Goal: Task Accomplishment & Management: Complete application form

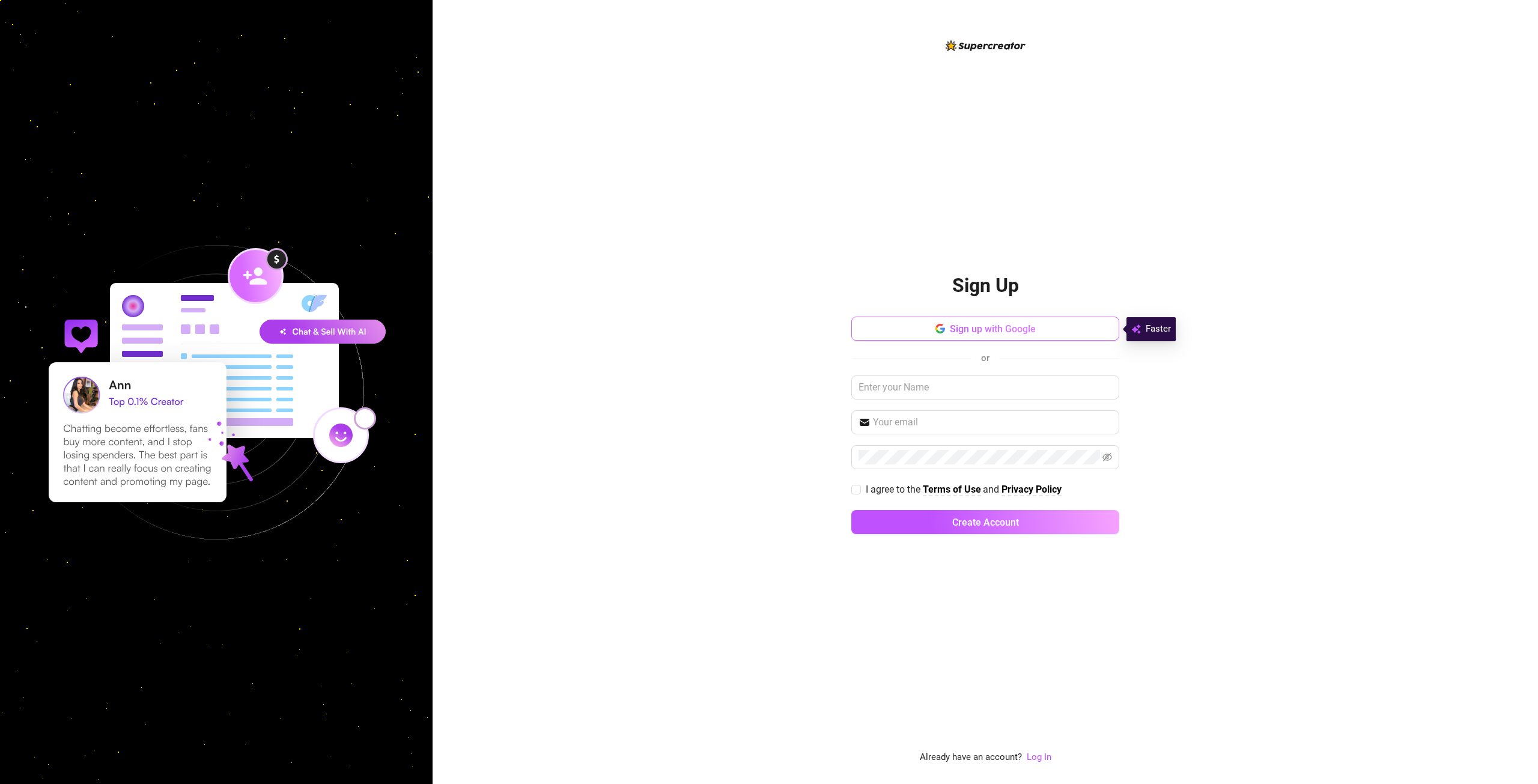
click at [976, 332] on span "Sign up with Google" at bounding box center [992, 329] width 86 height 11
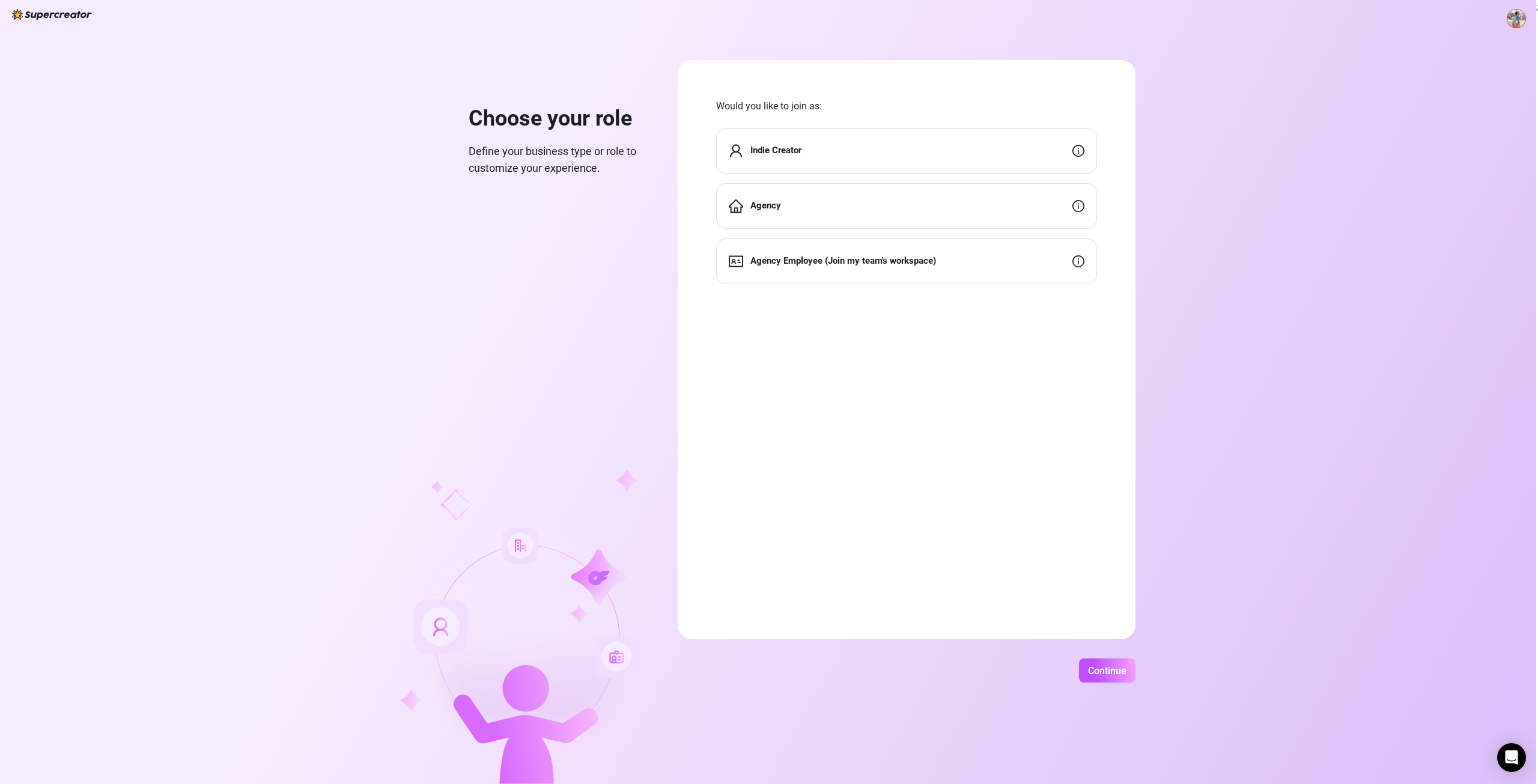
click at [848, 202] on div "Agency" at bounding box center [907, 205] width 381 height 45
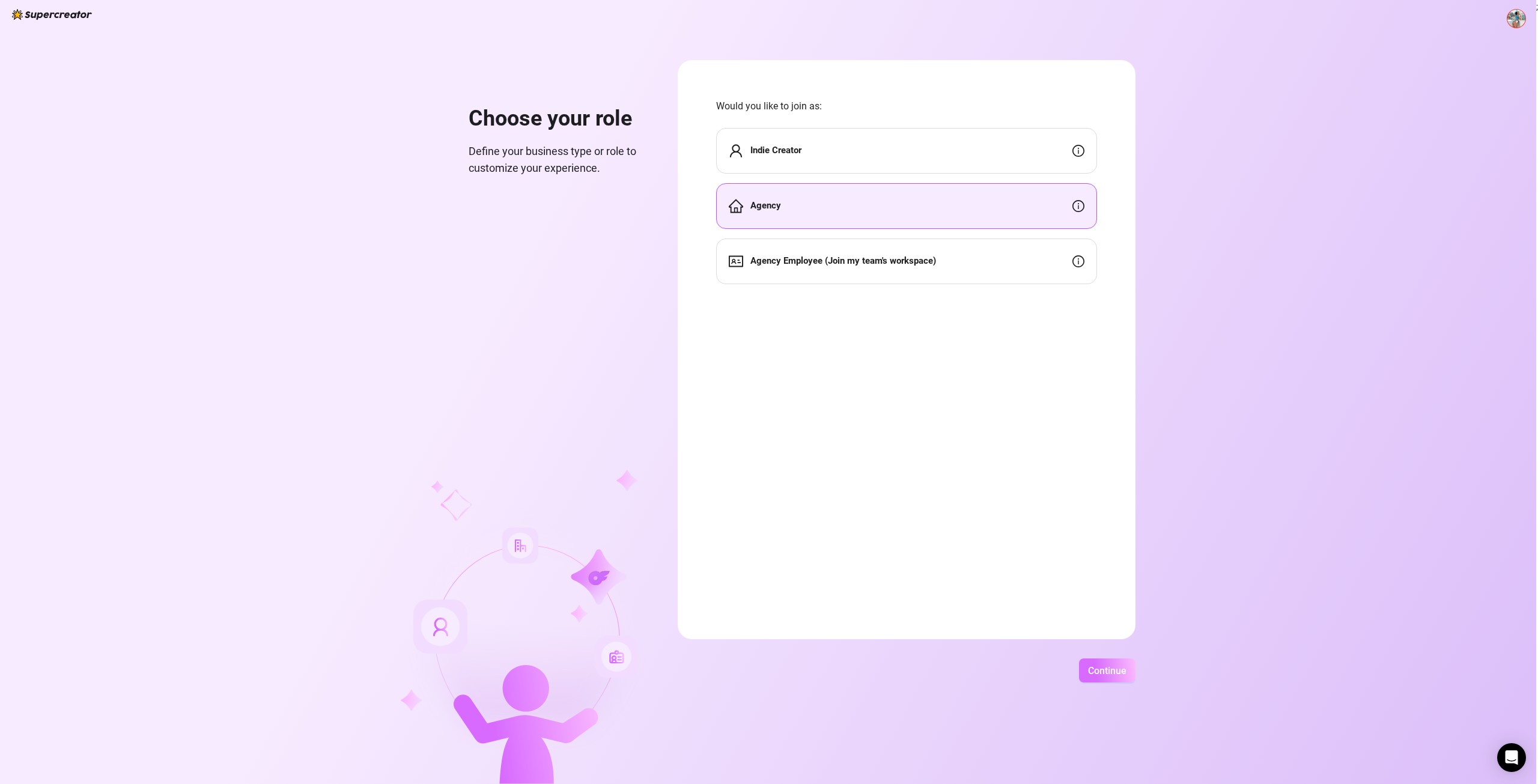
click at [1127, 661] on button "Continue" at bounding box center [1107, 670] width 57 height 24
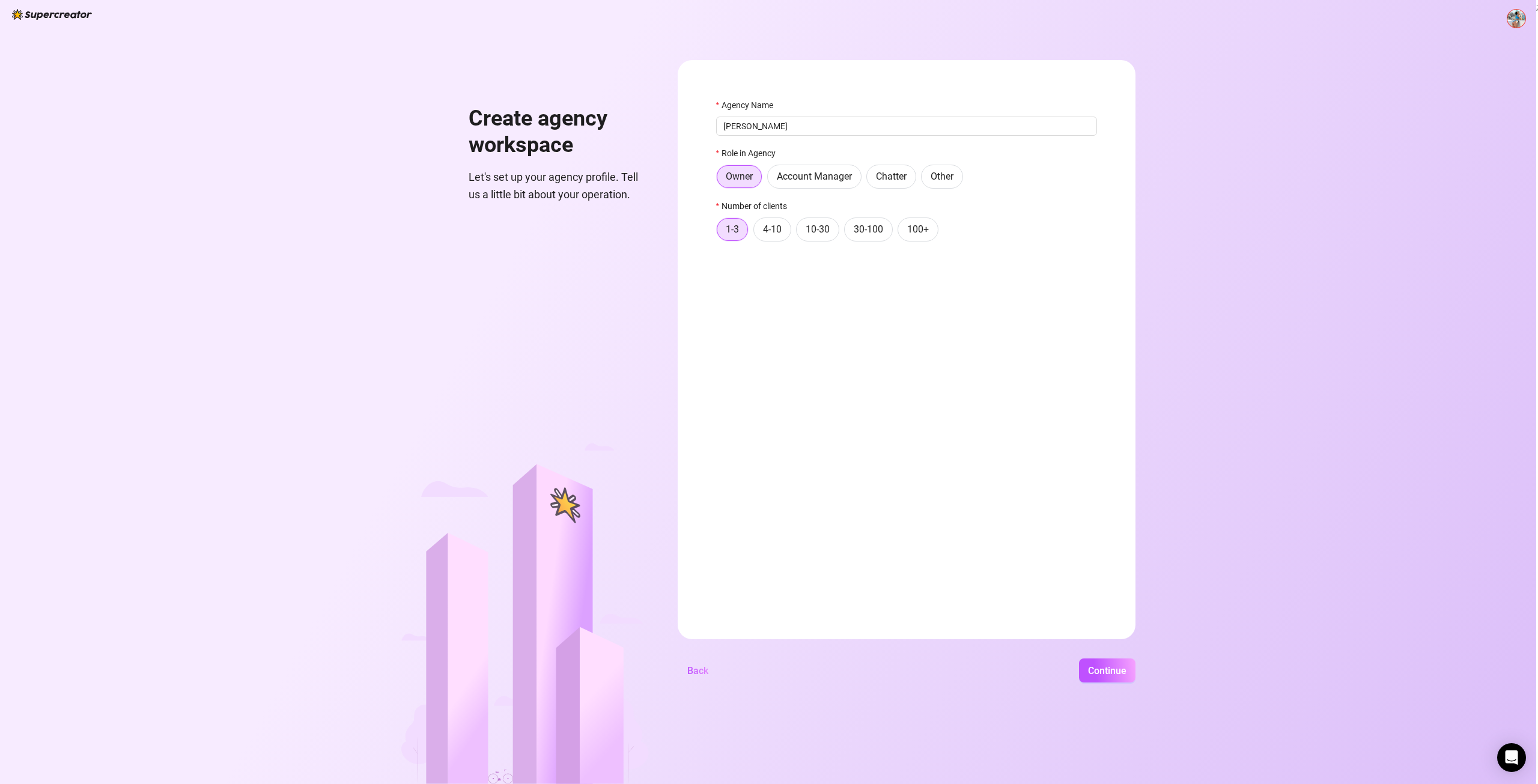
type input "Santiago"
click at [818, 364] on form "Agency Name Santiago Role in Agency Owner Account Manager Chatter Other Number …" at bounding box center [907, 349] width 458 height 579
click at [919, 235] on span "100+" at bounding box center [917, 229] width 22 height 11
click at [901, 232] on input "100+" at bounding box center [901, 232] width 0 height 0
click at [1102, 674] on span "Continue" at bounding box center [1107, 671] width 38 height 11
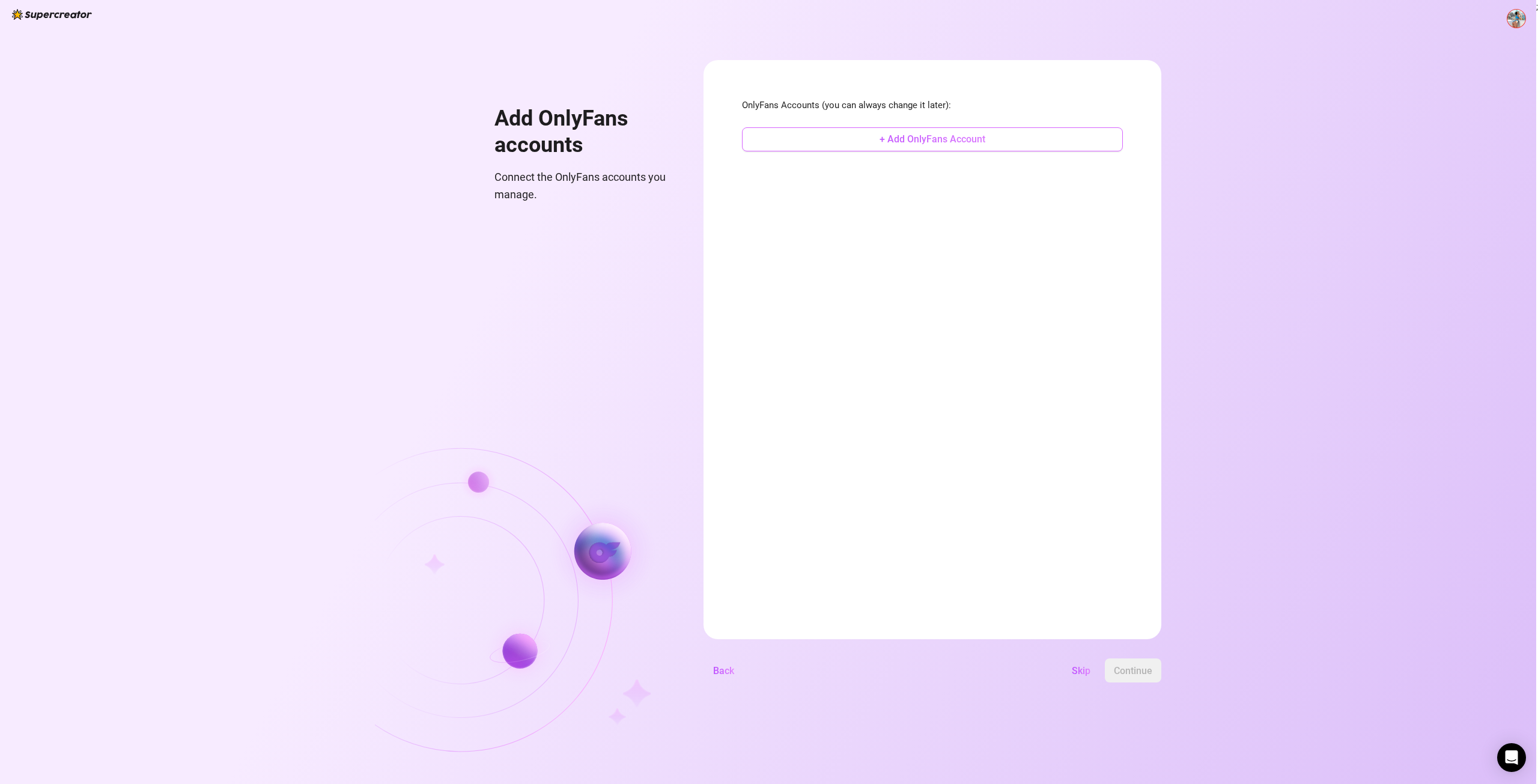
click at [954, 137] on span "+ Add OnlyFans Account" at bounding box center [932, 139] width 105 height 11
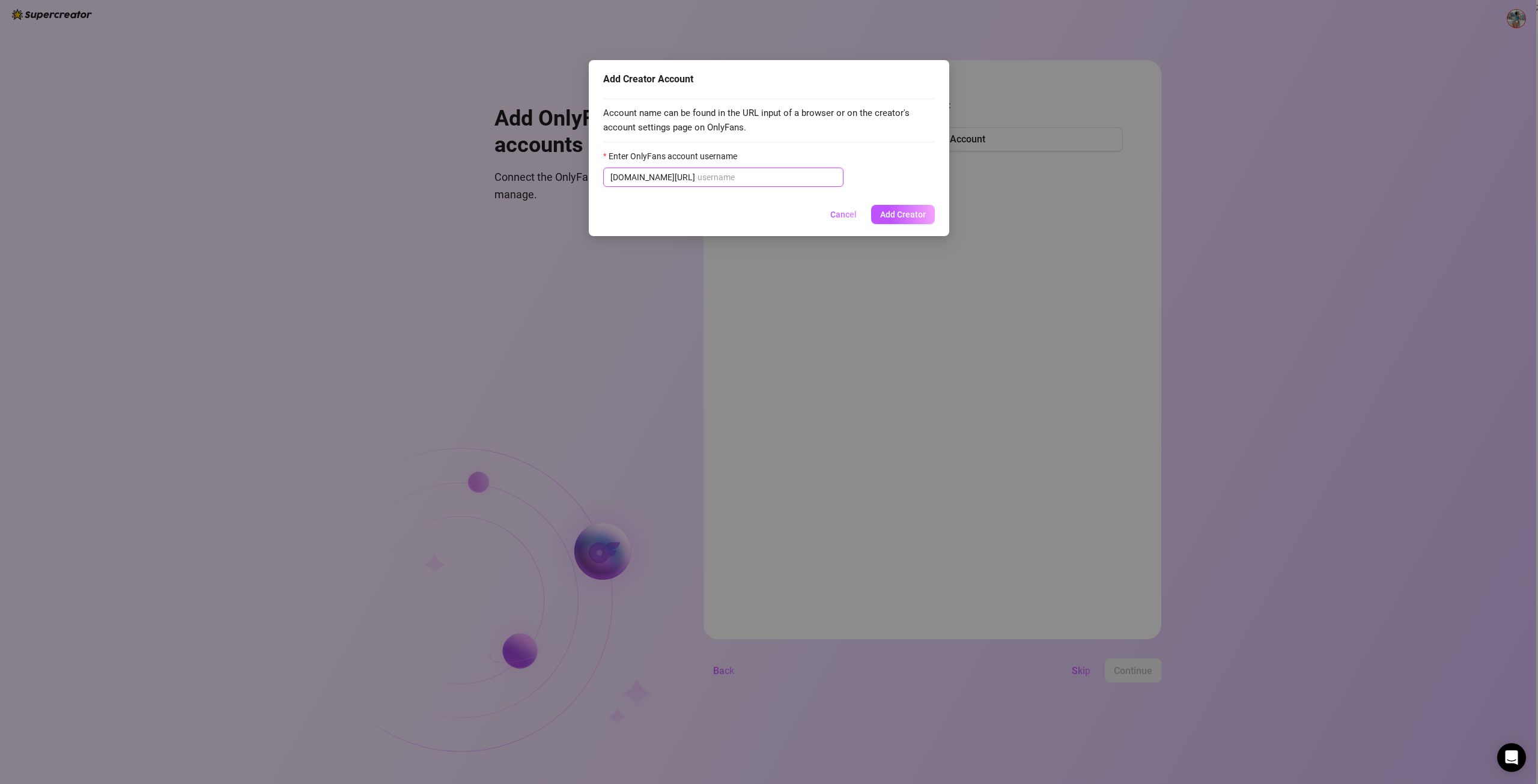
paste input "izzyvixenofficial"
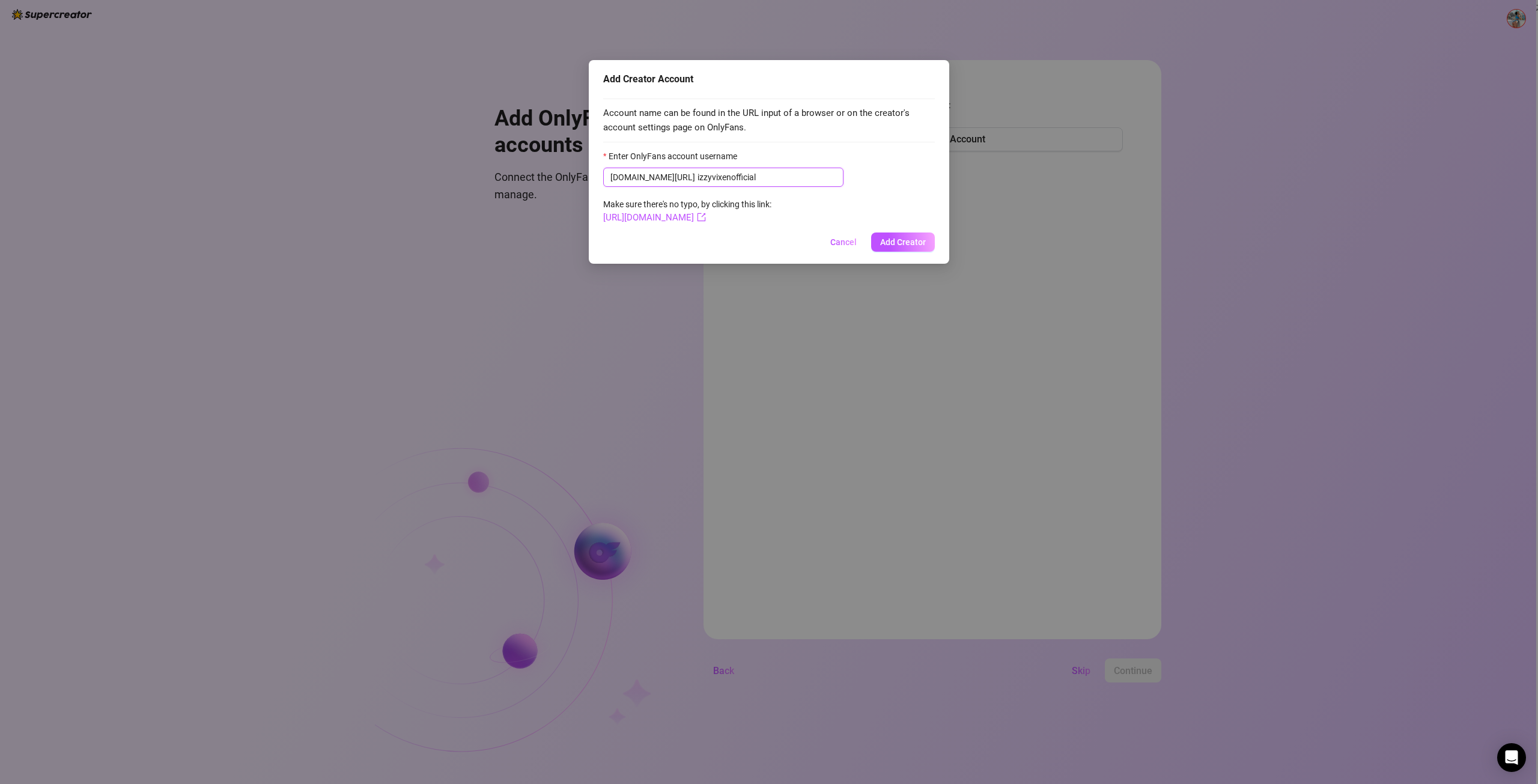
type input "izzyvixenofficial"
click at [665, 175] on span "onlyfans.com/" at bounding box center [652, 177] width 84 height 13
click at [882, 239] on span "Add Creator" at bounding box center [903, 242] width 45 height 10
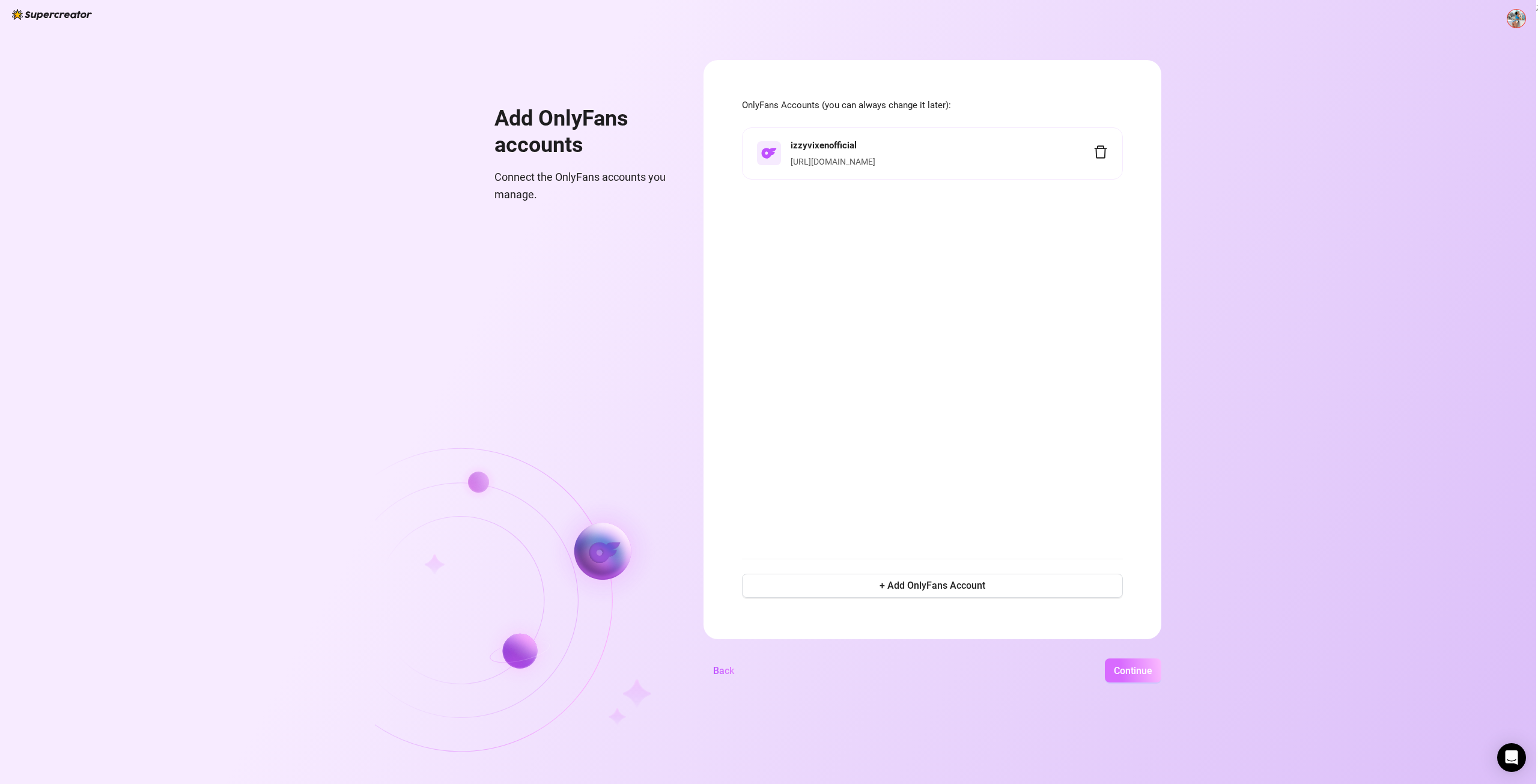
click at [1139, 670] on span "Continue" at bounding box center [1132, 671] width 38 height 11
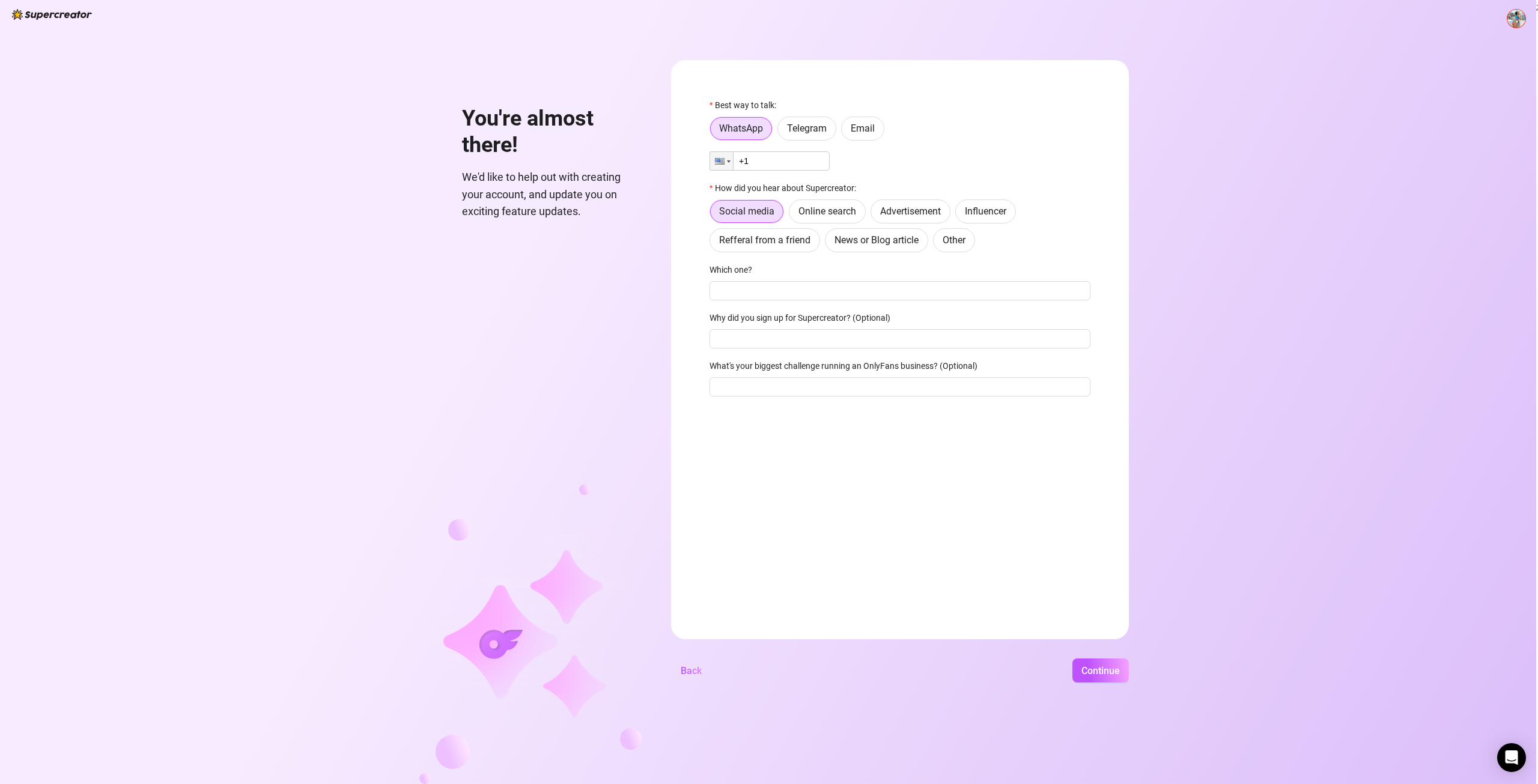
click at [777, 160] on input "+1" at bounding box center [769, 161] width 120 height 20
click at [813, 123] on span "Telegram" at bounding box center [806, 128] width 40 height 11
click at [781, 131] on input "Telegram" at bounding box center [781, 131] width 0 height 0
click at [801, 159] on input "text" at bounding box center [907, 161] width 352 height 13
type input "@grabbit799"
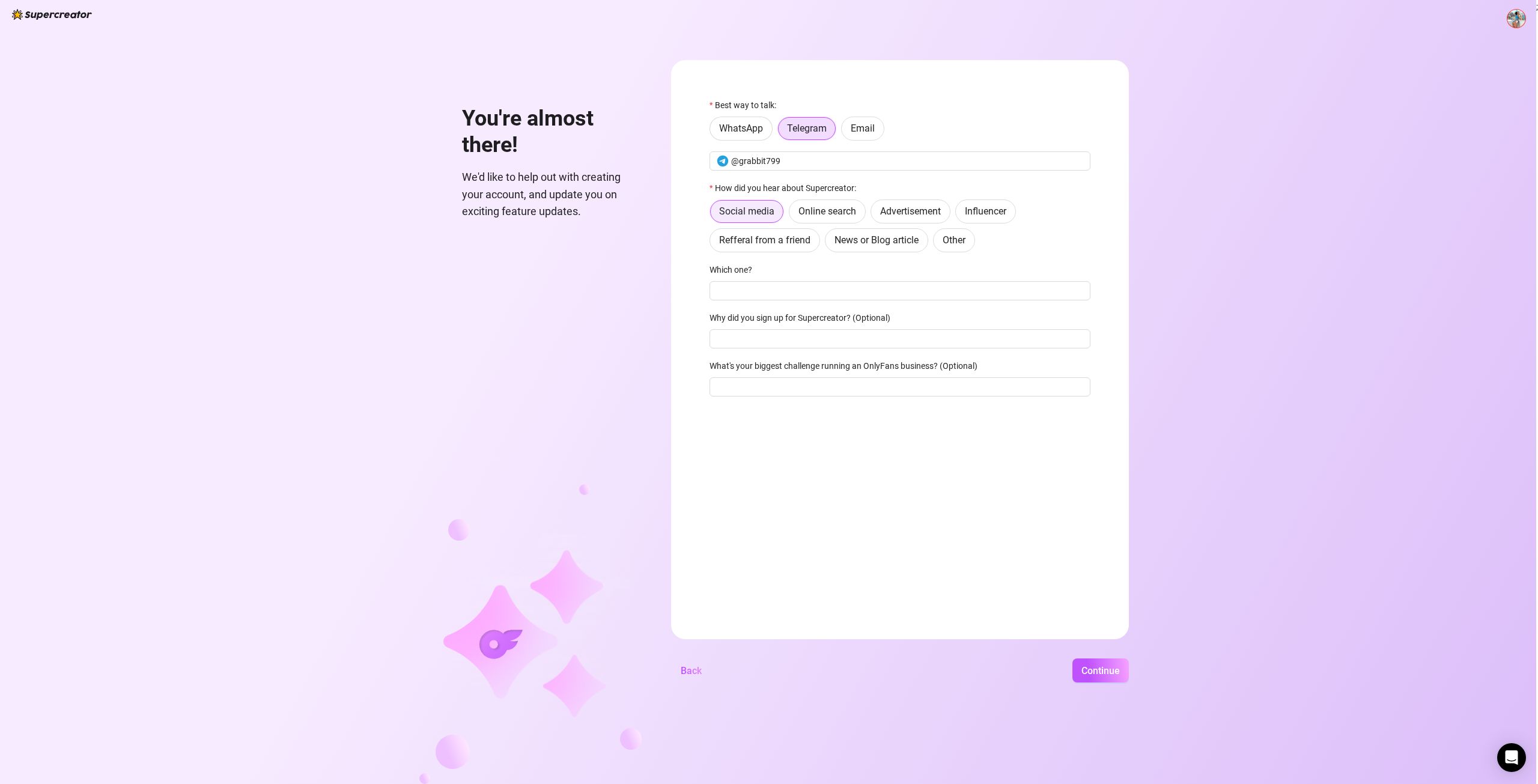
click at [766, 213] on span "Social media" at bounding box center [746, 211] width 55 height 11
click at [713, 215] on input "Social media" at bounding box center [713, 215] width 0 height 0
click at [773, 272] on div "Which one?" at bounding box center [900, 272] width 381 height 18
click at [781, 290] on input "Which one?" at bounding box center [900, 291] width 381 height 20
type input "OnlyFans"
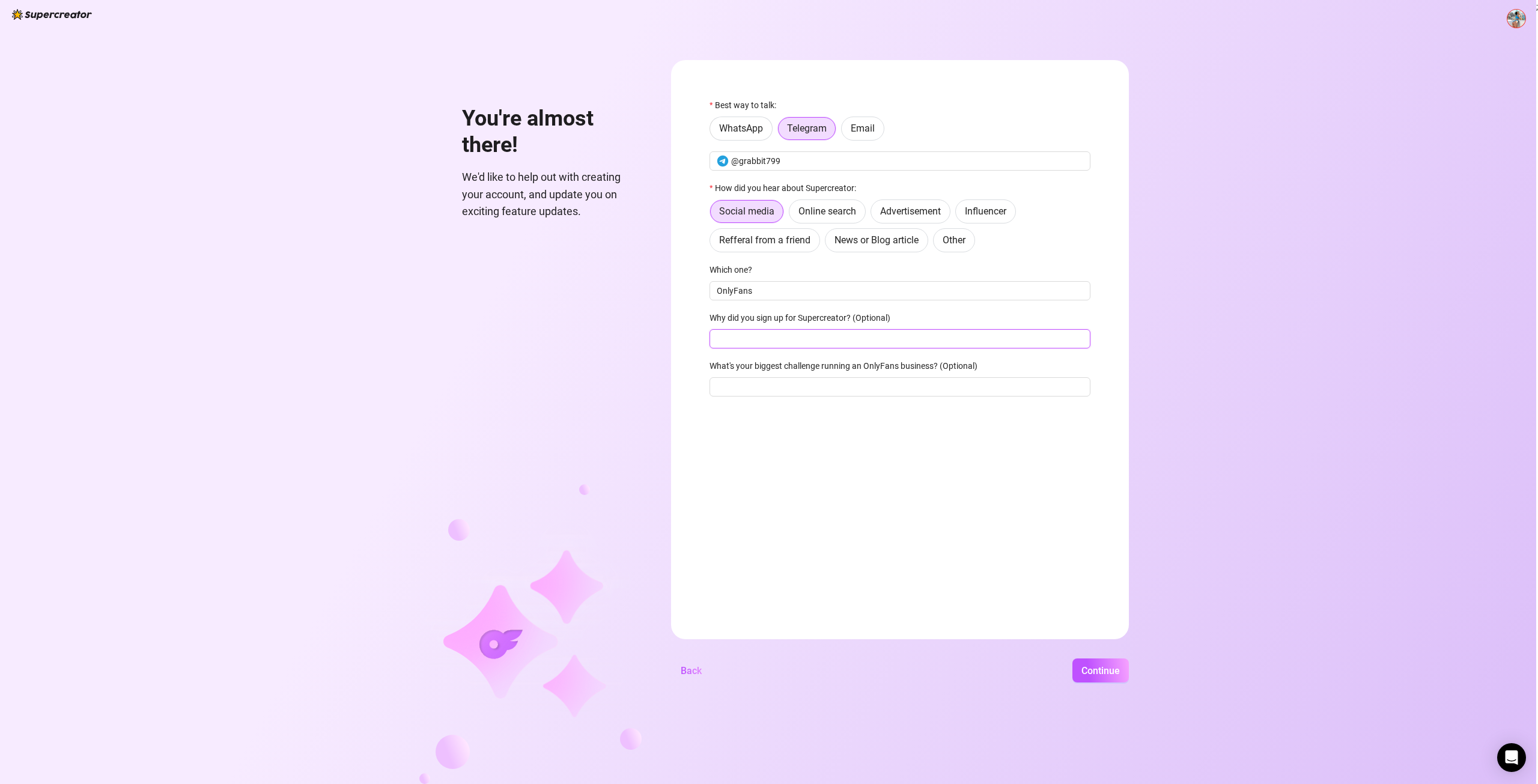
click at [808, 341] on input "Why did you sign up for Supercreator? (Optional)" at bounding box center [900, 339] width 381 height 20
type input "I"
type input "It helps me manage my models"
click at [864, 387] on input "What's your biggest challenge running an OnlyFans business? (Optional)" at bounding box center [900, 387] width 381 height 20
type input "finding models"
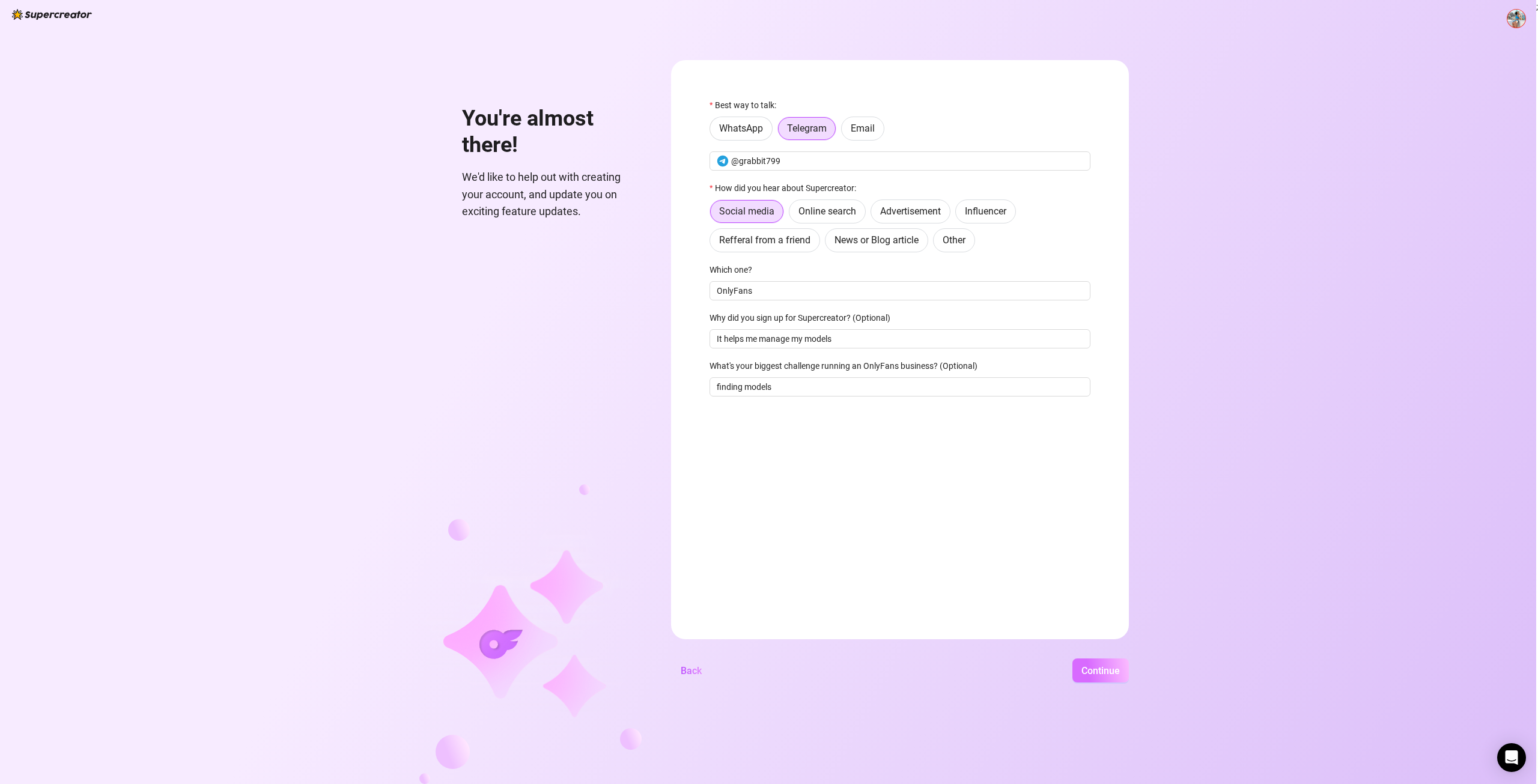
click at [1100, 670] on span "Continue" at bounding box center [1100, 671] width 38 height 11
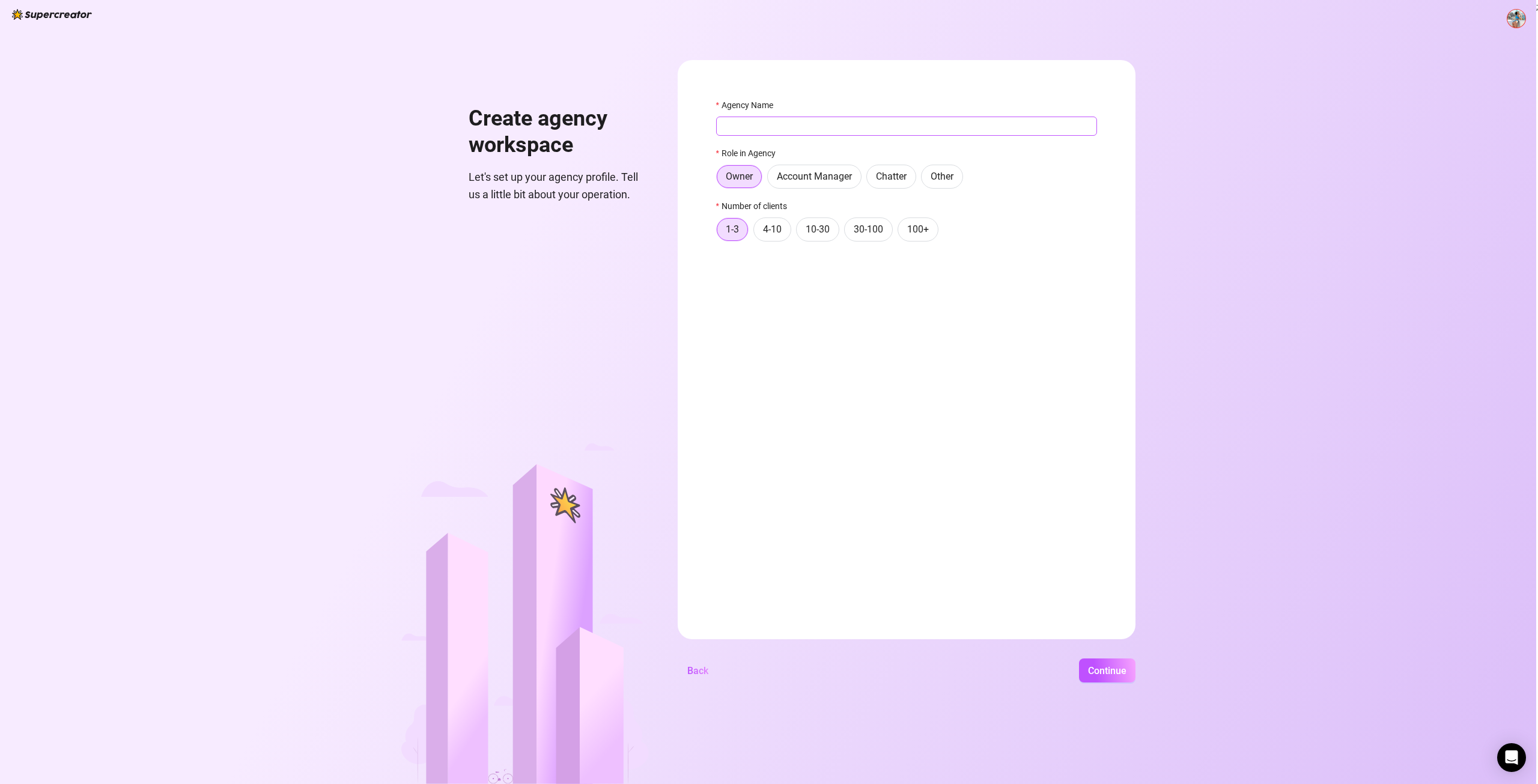
click at [785, 121] on input "Agency Name" at bounding box center [907, 126] width 381 height 20
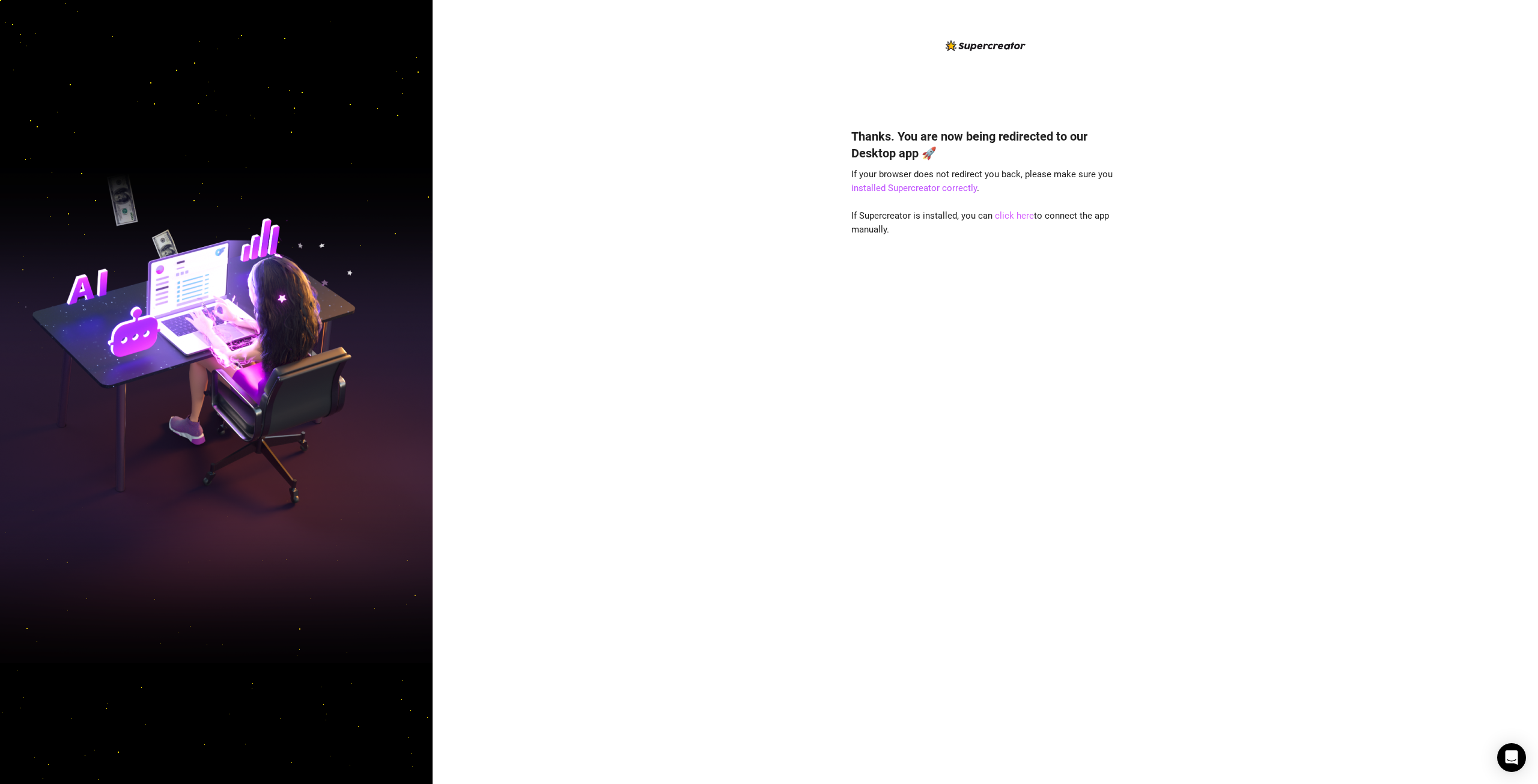
click at [1010, 217] on link "click here" at bounding box center [1014, 215] width 39 height 10
click at [936, 189] on link "installed Supercreator correctly" at bounding box center [914, 188] width 126 height 10
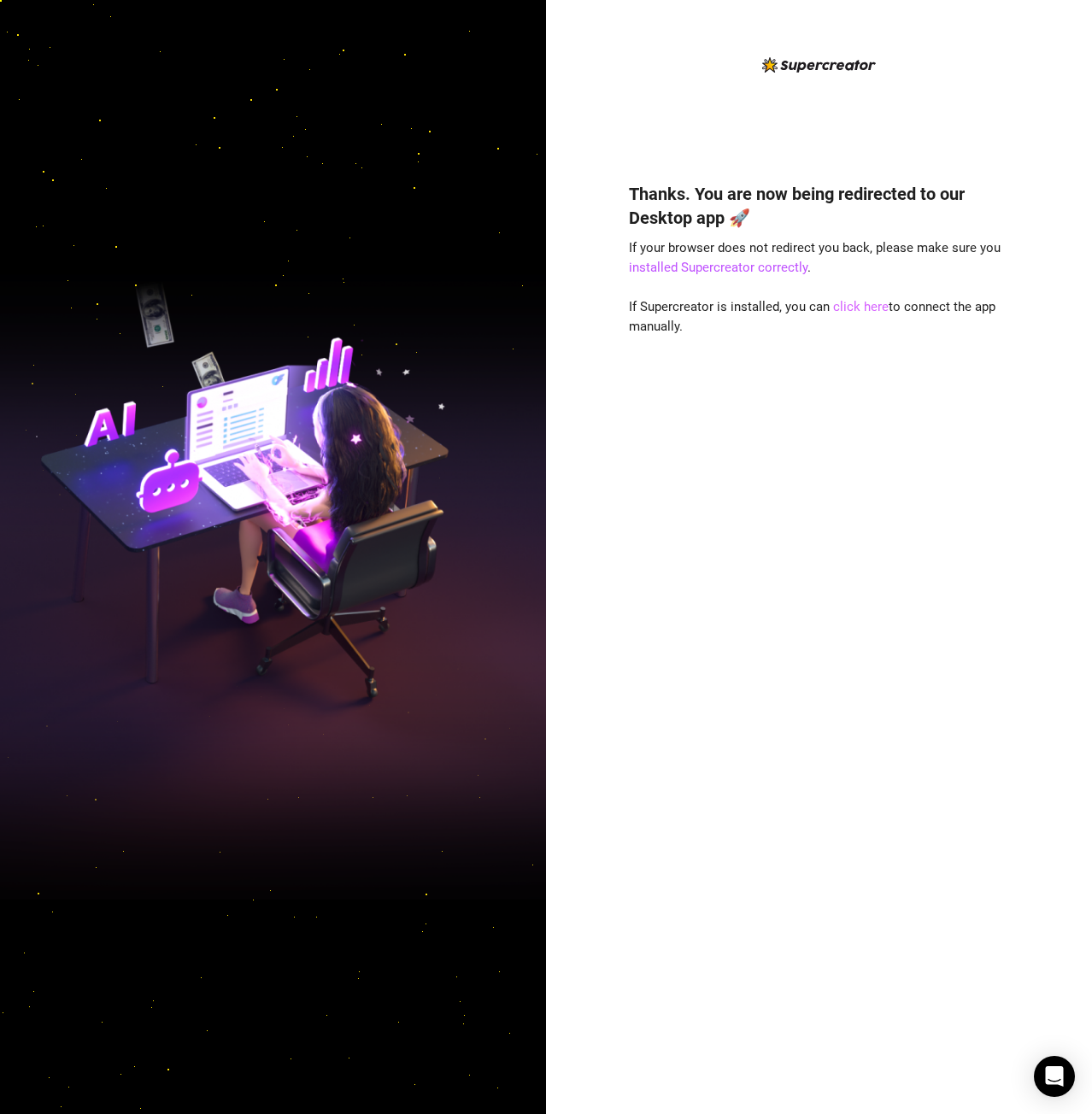
click at [850, 305] on link "click here" at bounding box center [861, 306] width 56 height 15
